Goal: Task Accomplishment & Management: Manage account settings

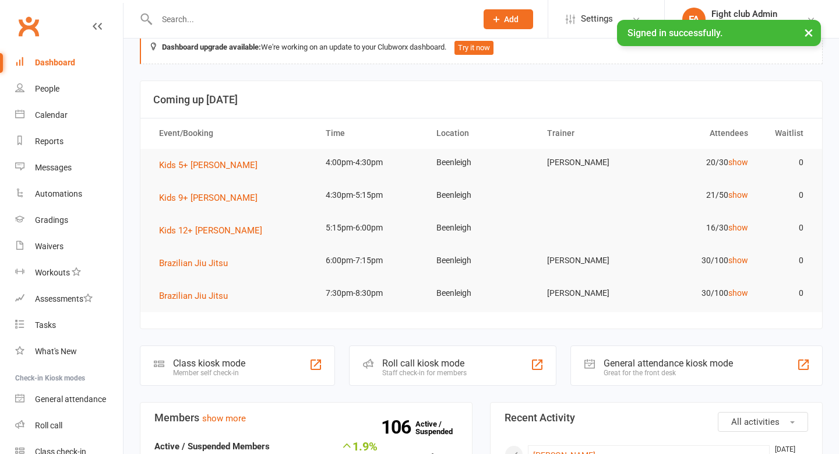
scroll to position [29, 0]
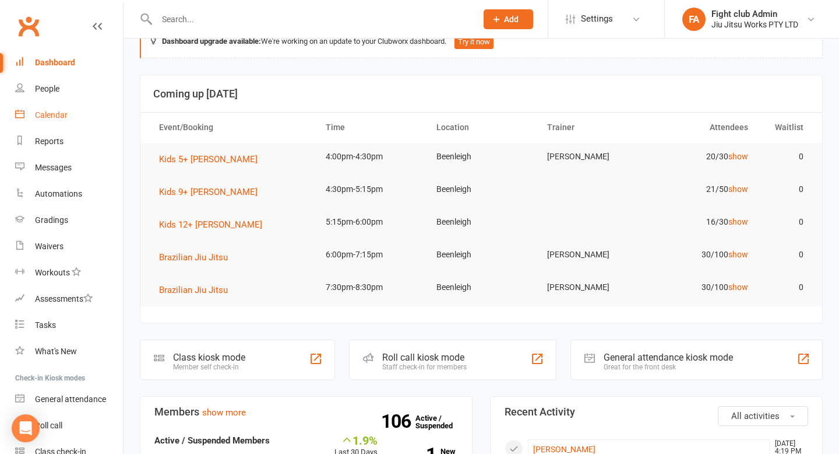
click at [47, 111] on div "Calendar" at bounding box center [51, 114] width 33 height 9
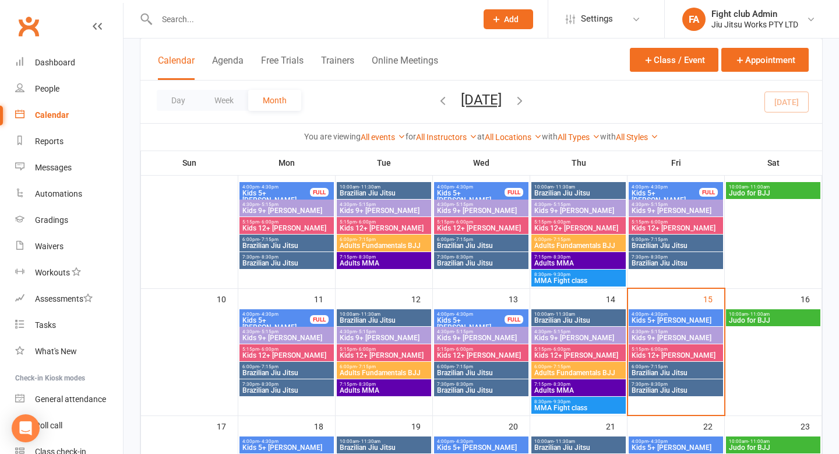
scroll to position [225, 0]
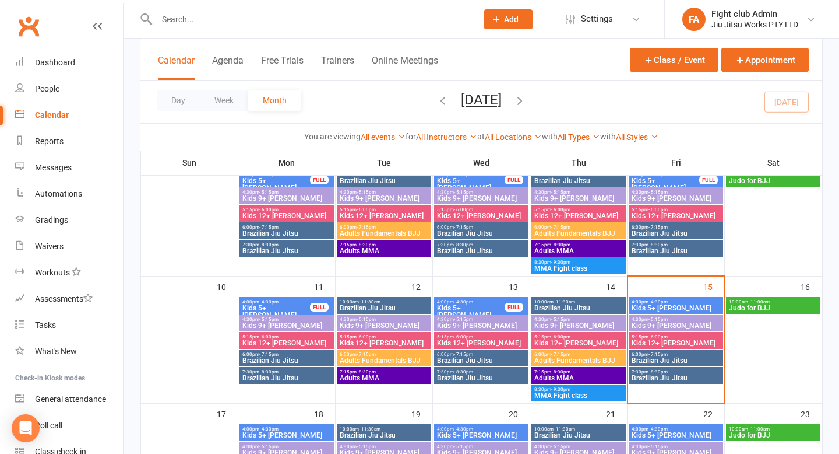
click at [643, 301] on span "4:00pm - 4:30pm" at bounding box center [676, 301] width 90 height 5
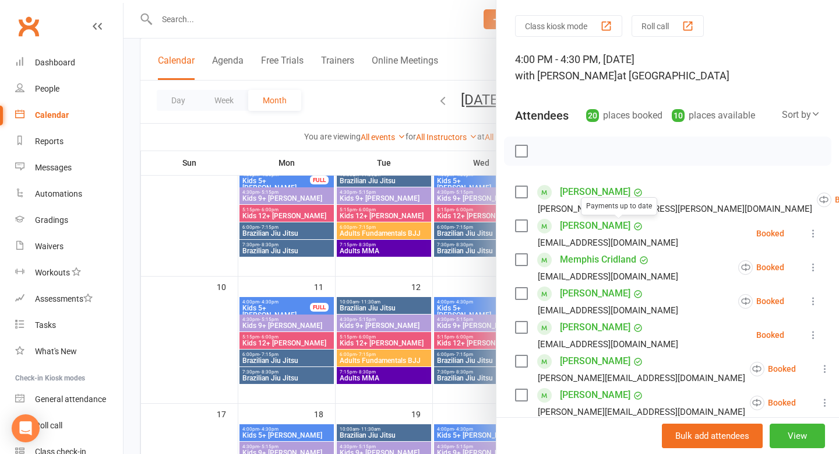
scroll to position [37, 0]
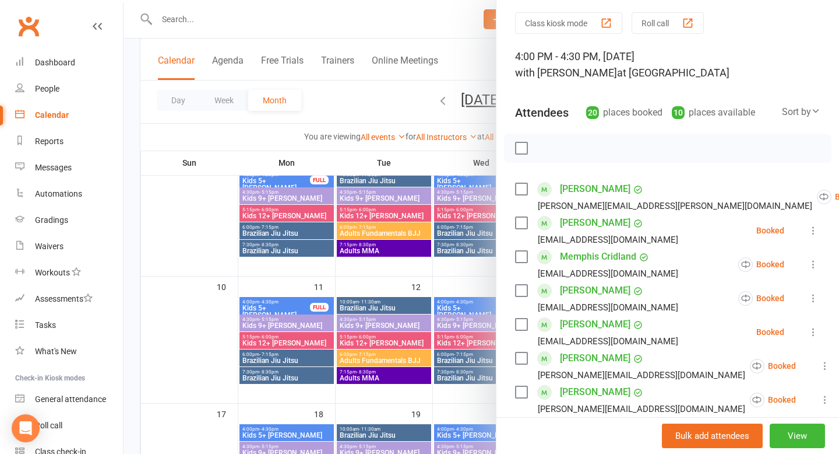
click at [567, 293] on link "[PERSON_NAME]" at bounding box center [595, 290] width 71 height 19
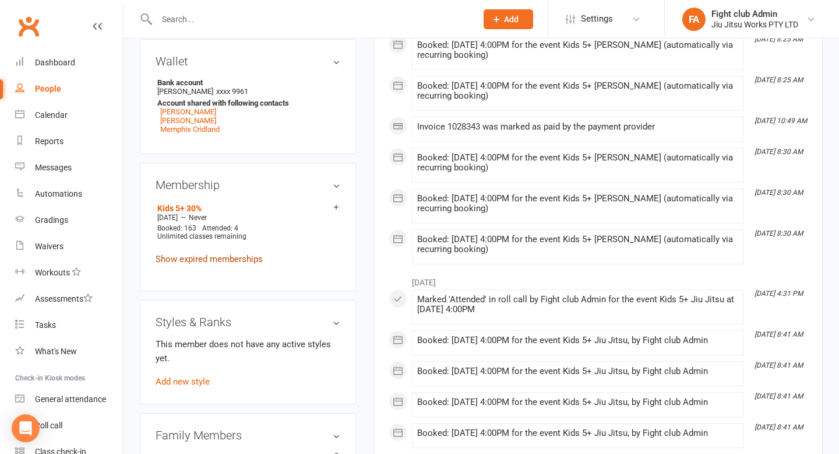
scroll to position [350, 0]
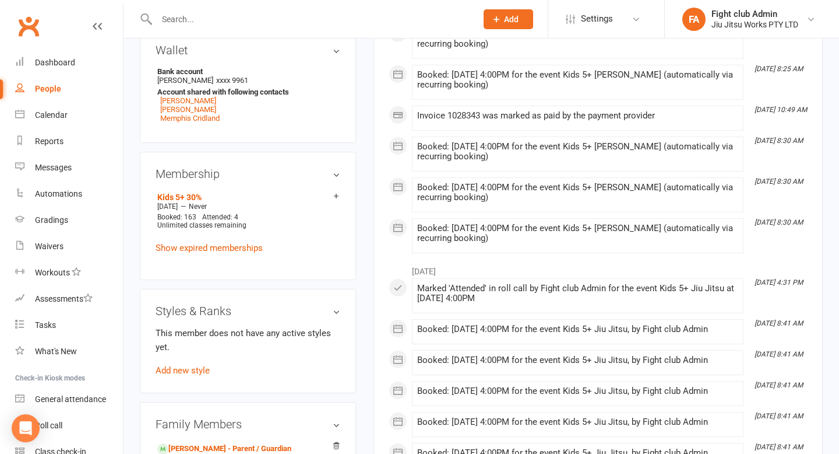
click at [199, 363] on div "This member does not have any active styles yet. Add new style" at bounding box center [248, 351] width 185 height 51
click at [198, 370] on link "Add new style" at bounding box center [183, 370] width 54 height 10
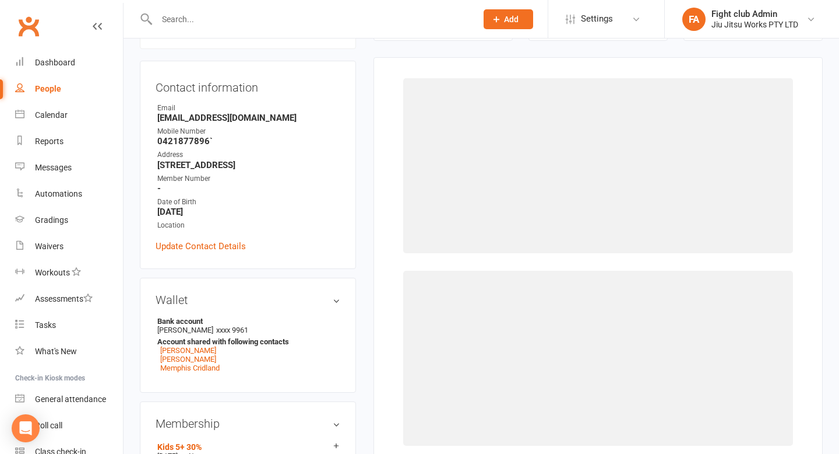
scroll to position [100, 0]
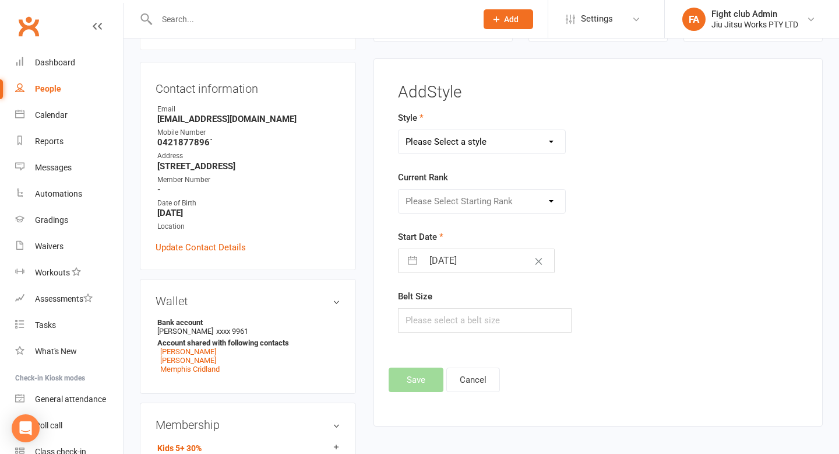
click at [491, 140] on select "Please Select a style Adults Brazilian Jiu Jitsu Kids 12+ Brazilian Jiu Jitsu K…" at bounding box center [482, 141] width 167 height 23
select select "1746"
click at [434, 377] on button "Save" at bounding box center [416, 379] width 55 height 24
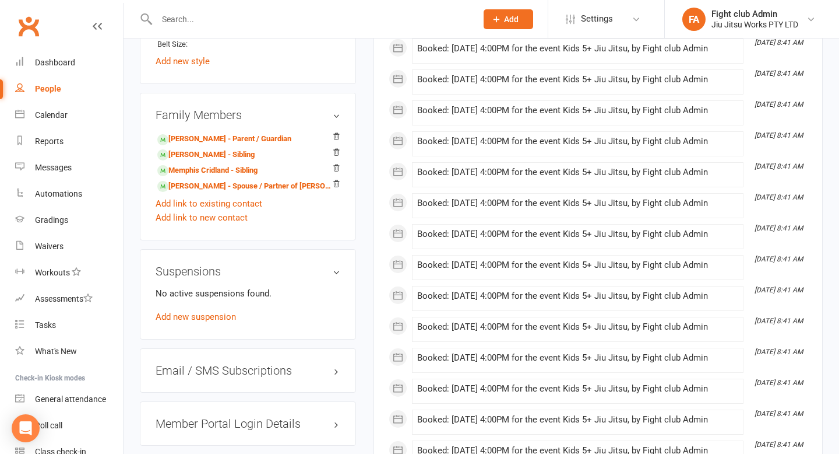
scroll to position [724, 0]
click at [214, 168] on link "Memphis Cridland - Sibling" at bounding box center [207, 170] width 100 height 12
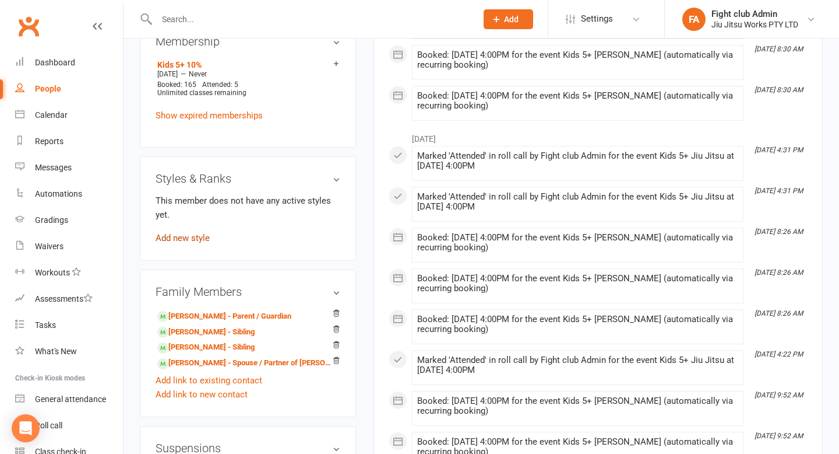
click at [194, 238] on link "Add new style" at bounding box center [183, 238] width 54 height 10
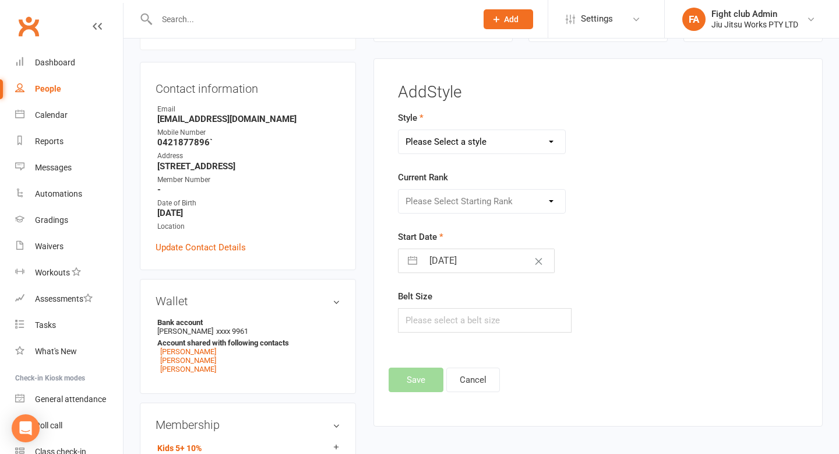
scroll to position [103, 0]
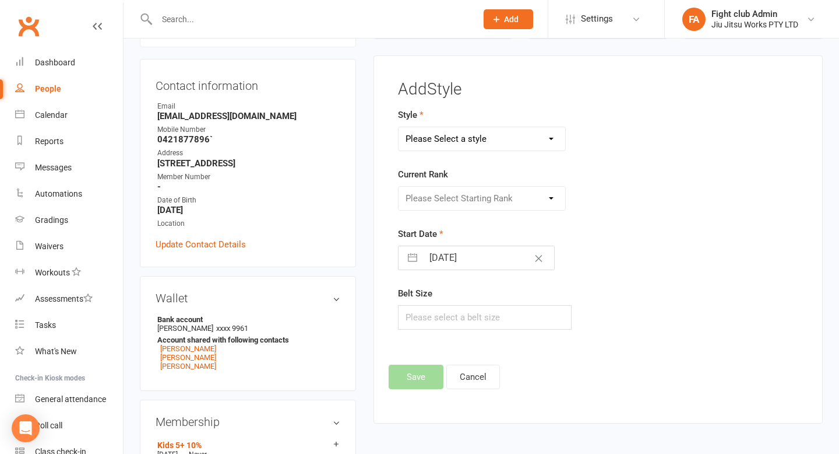
click at [473, 147] on select "Please Select a style Adults Brazilian Jiu Jitsu Kids 12+ Brazilian Jiu Jitsu K…" at bounding box center [482, 138] width 167 height 23
select select "1746"
click at [403, 370] on button "Save" at bounding box center [416, 376] width 55 height 24
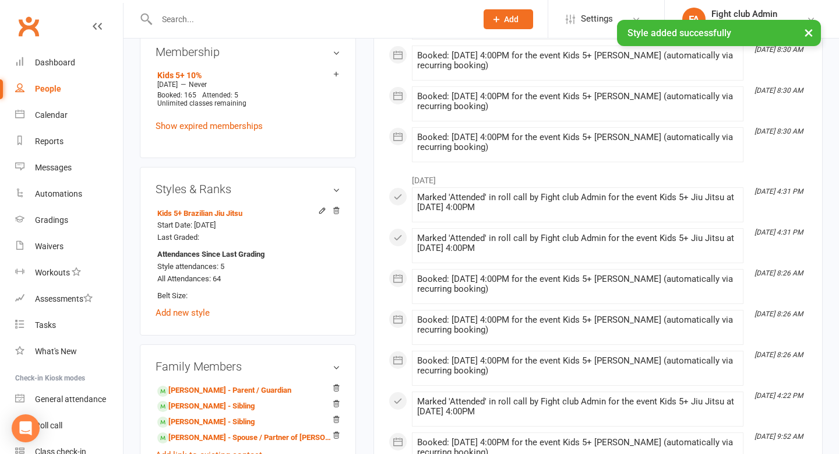
scroll to position [500, 0]
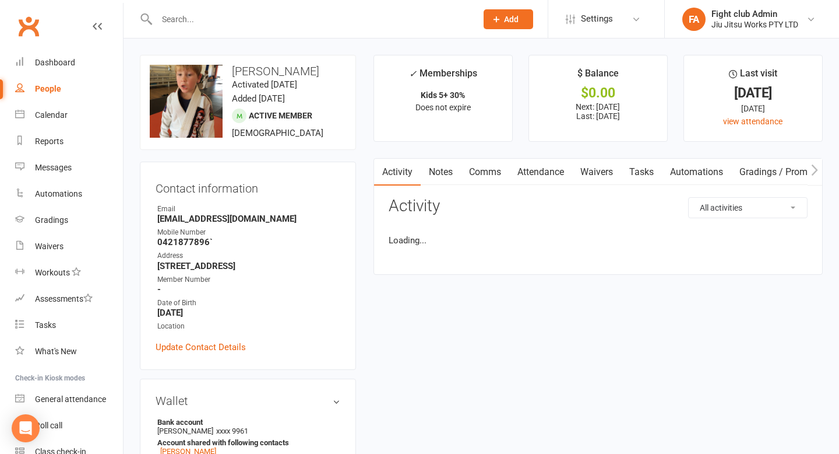
click at [192, 23] on input "text" at bounding box center [310, 19] width 315 height 16
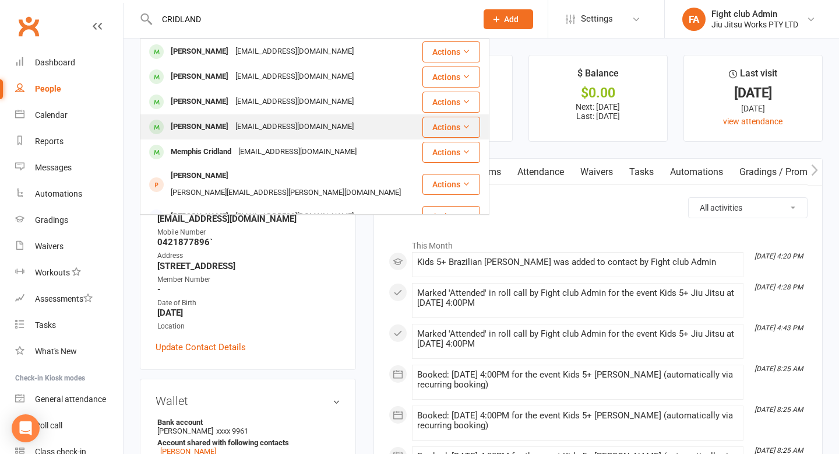
type input "CRIDLAND"
click at [320, 123] on div "[EMAIL_ADDRESS][DOMAIN_NAME]" at bounding box center [294, 126] width 125 height 17
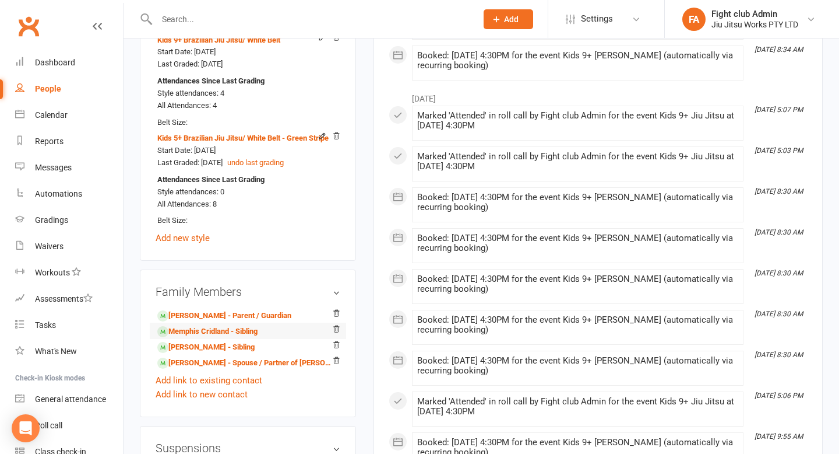
scroll to position [648, 0]
